Goal: Task Accomplishment & Management: Manage account settings

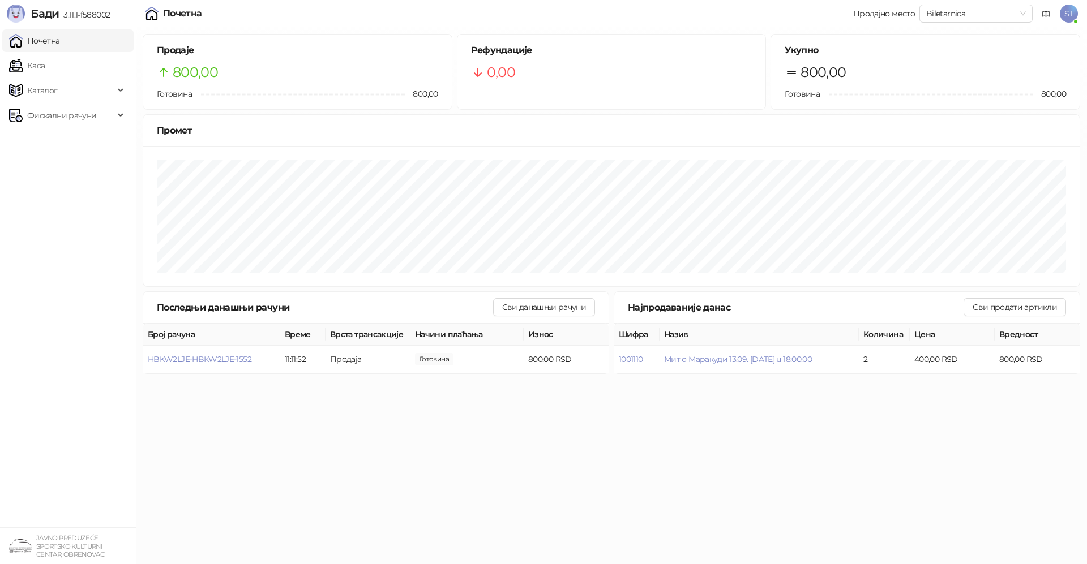
click at [1067, 14] on span "ST" at bounding box center [1068, 14] width 18 height 18
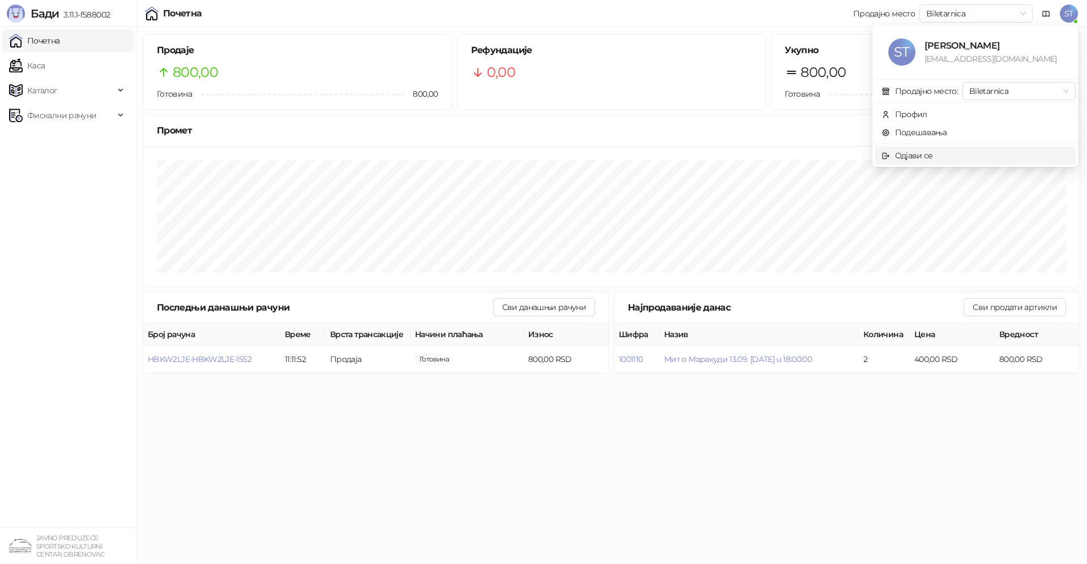
click at [928, 157] on div "Одјави се" at bounding box center [914, 155] width 38 height 12
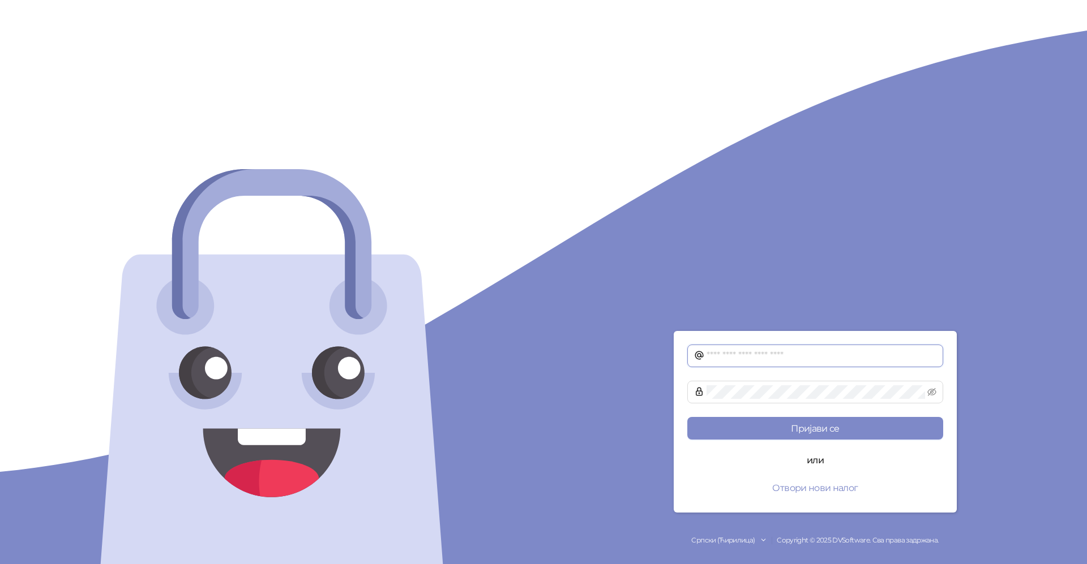
click at [715, 355] on input "text" at bounding box center [821, 356] width 230 height 14
type input "**********"
click at [830, 430] on button "Пријави се" at bounding box center [815, 428] width 256 height 23
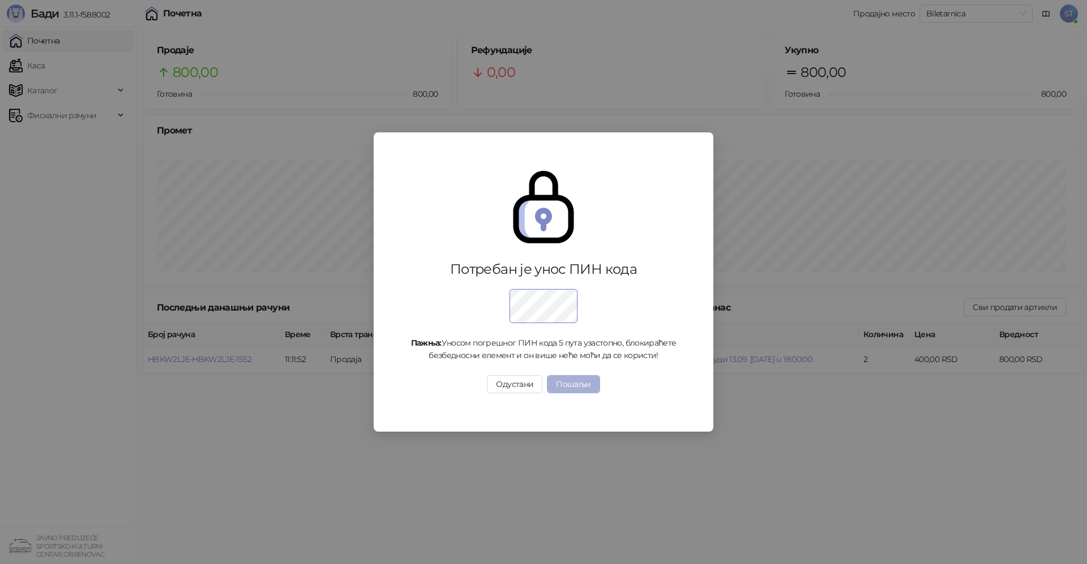
click at [576, 387] on button "Пошаљи" at bounding box center [573, 384] width 53 height 18
